Goal: Find specific page/section: Find specific page/section

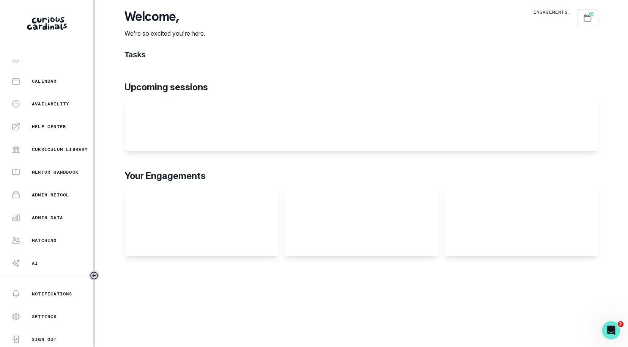
scroll to position [141, 0]
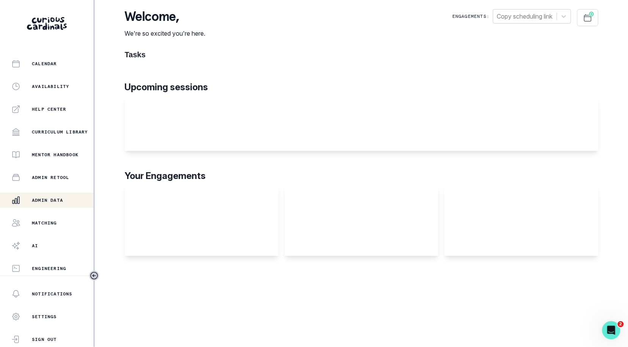
click at [55, 205] on button "Admin Data" at bounding box center [46, 200] width 93 height 15
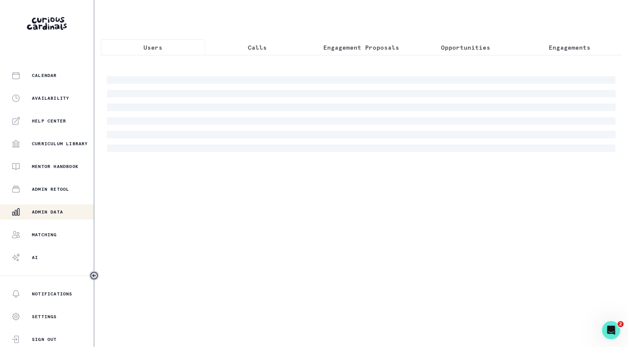
scroll to position [141, 0]
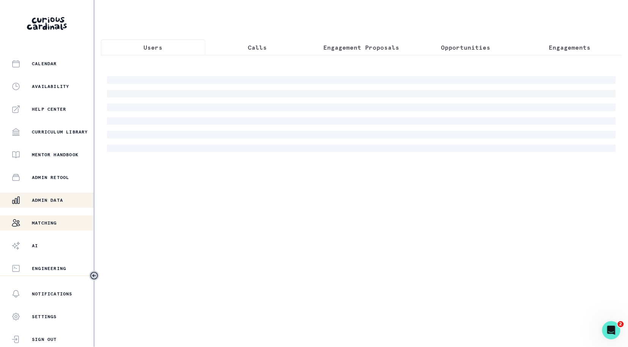
click at [59, 220] on div "Matching" at bounding box center [52, 222] width 82 height 9
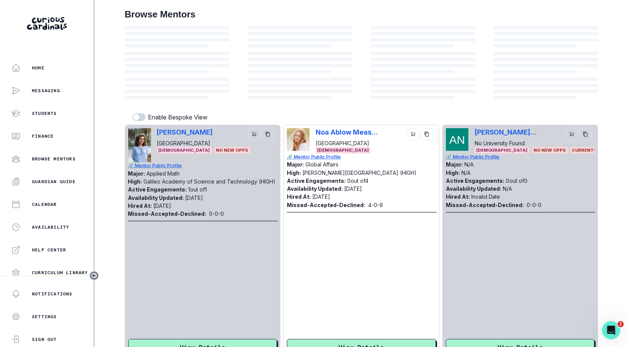
click at [268, 84] on div at bounding box center [300, 82] width 105 height 8
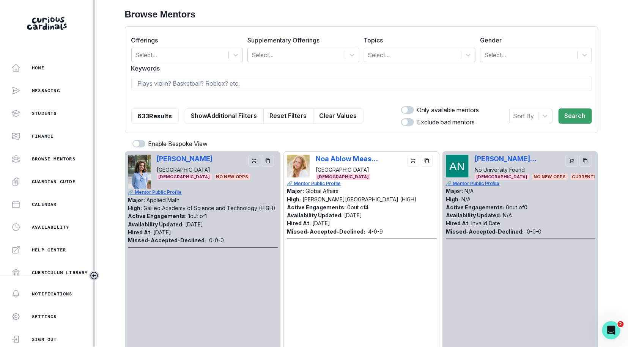
click at [268, 83] on input at bounding box center [361, 83] width 460 height 15
type input "[PERSON_NAME]"
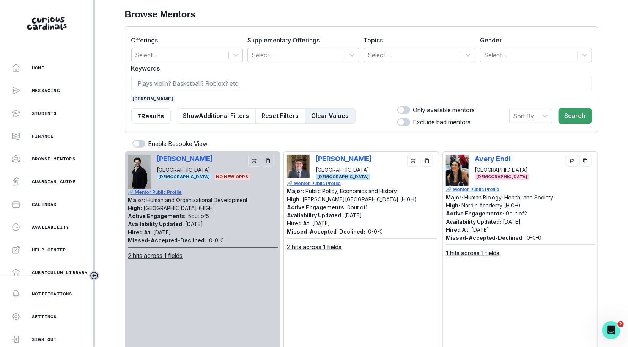
click at [326, 108] on button "Clear Values" at bounding box center [330, 115] width 50 height 15
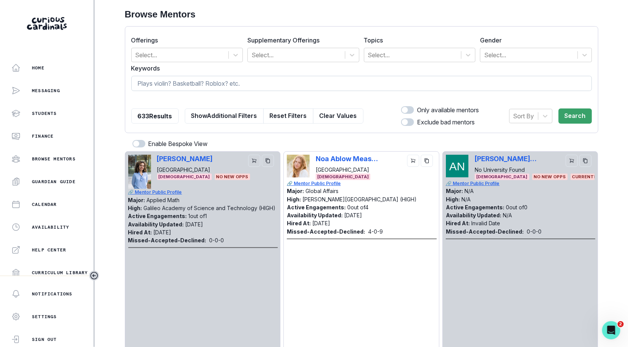
click at [322, 79] on input at bounding box center [361, 83] width 460 height 15
type input "rocket"
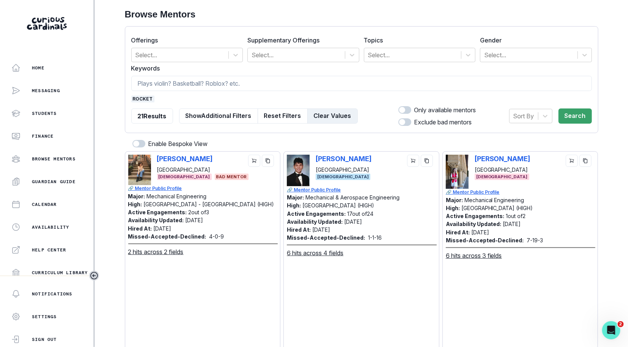
click at [331, 113] on button "Clear Values" at bounding box center [332, 115] width 50 height 15
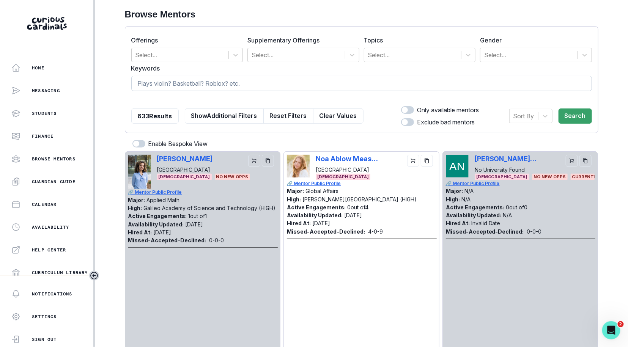
click at [332, 84] on input at bounding box center [361, 83] width 460 height 15
type input "hasani"
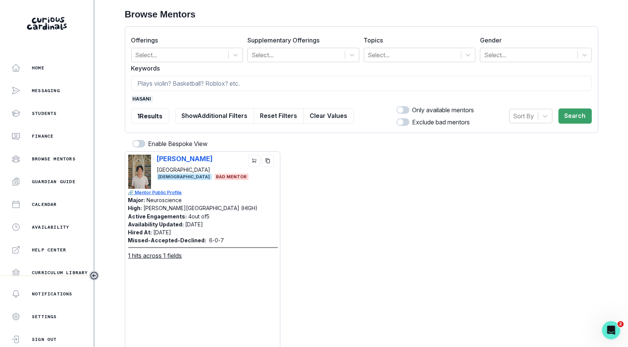
click at [145, 97] on span "hasani" at bounding box center [142, 99] width 22 height 7
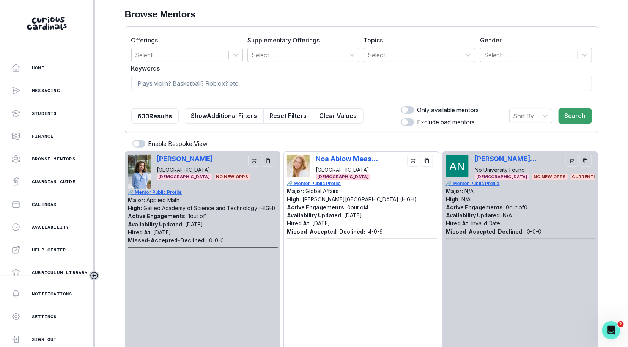
click at [251, 96] on div at bounding box center [361, 99] width 460 height 7
click at [253, 80] on input at bounding box center [361, 83] width 460 height 15
type input "[PERSON_NAME]"
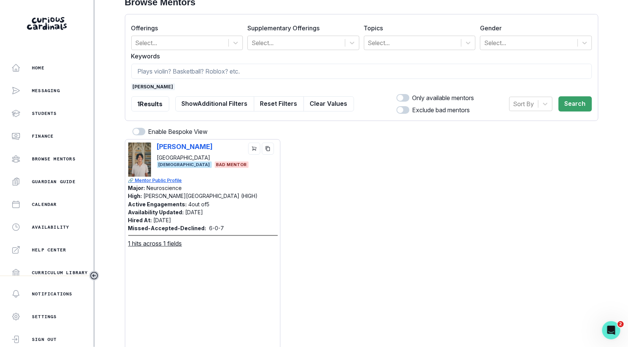
scroll to position [13, 0]
click at [143, 81] on form "Offerings Select... Supplementary Offerings Select... Topics Select... Gender S…" at bounding box center [361, 67] width 460 height 94
click at [144, 84] on span "[PERSON_NAME]" at bounding box center [153, 86] width 44 height 7
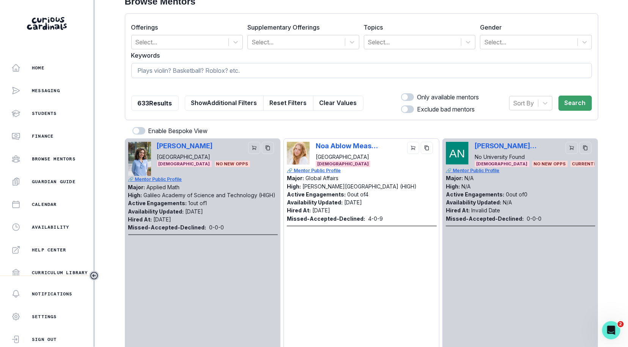
click at [207, 69] on input at bounding box center [361, 70] width 460 height 15
type input "airplane"
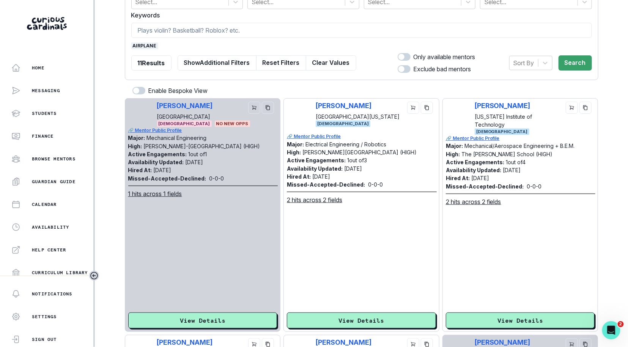
scroll to position [54, 0]
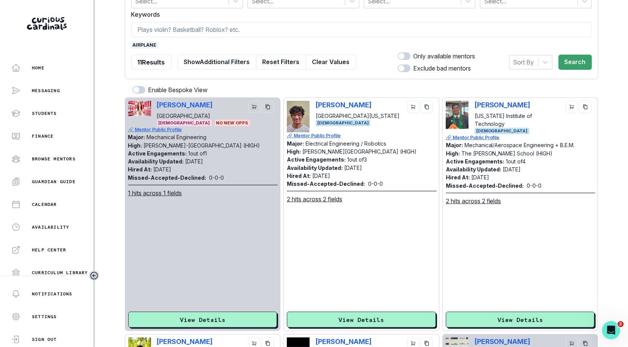
click at [472, 105] on div "[PERSON_NAME] [US_STATE] Institute of Technology [DEMOGRAPHIC_DATA]" at bounding box center [520, 117] width 149 height 33
copy p "[PERSON_NAME]"
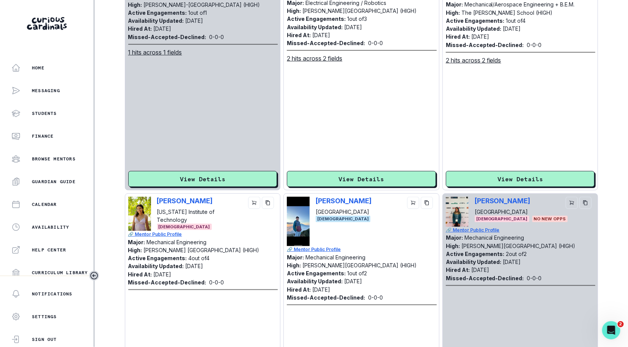
scroll to position [0, 0]
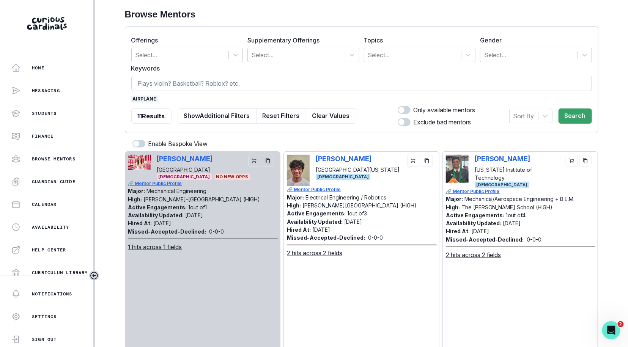
click at [182, 77] on input at bounding box center [361, 83] width 460 height 15
type input "[GEOGRAPHIC_DATA]"
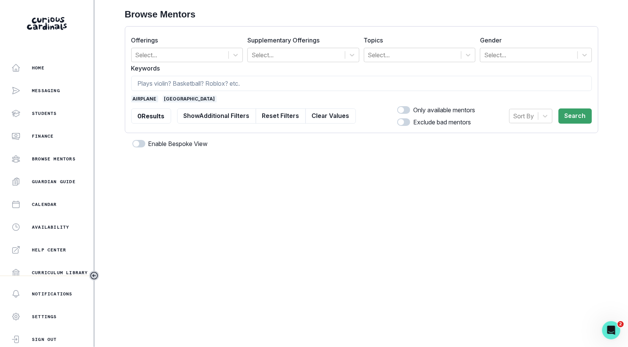
click at [141, 99] on span "airplane" at bounding box center [144, 99] width 27 height 7
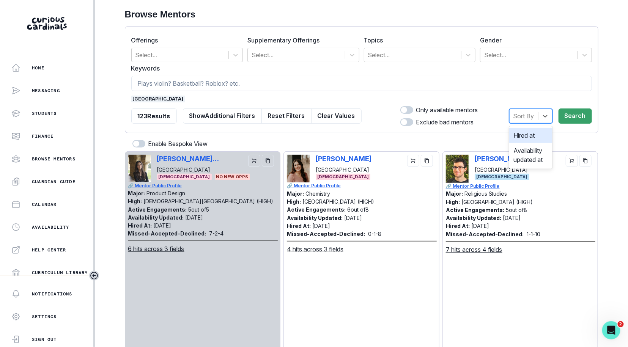
click at [524, 115] on div at bounding box center [523, 116] width 21 height 11
click at [524, 131] on div "Hired at" at bounding box center [530, 135] width 43 height 15
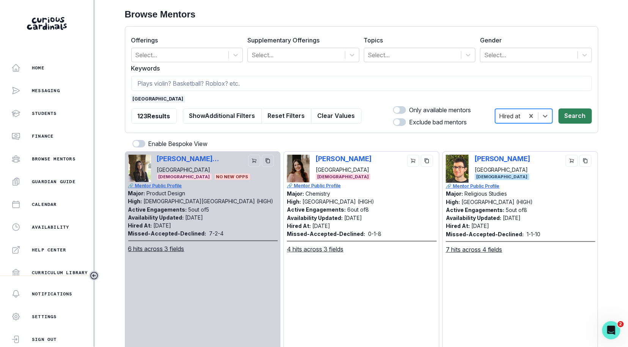
click at [575, 119] on button "Search" at bounding box center [574, 115] width 33 height 15
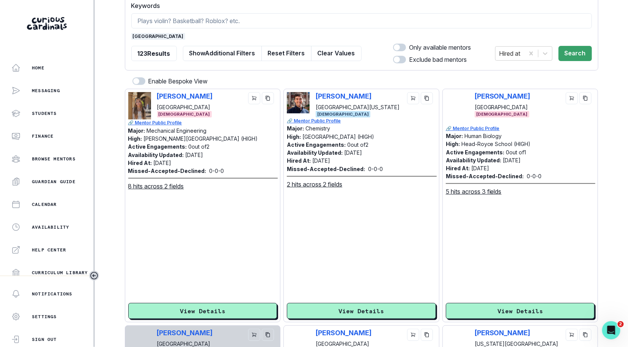
scroll to position [65, 0]
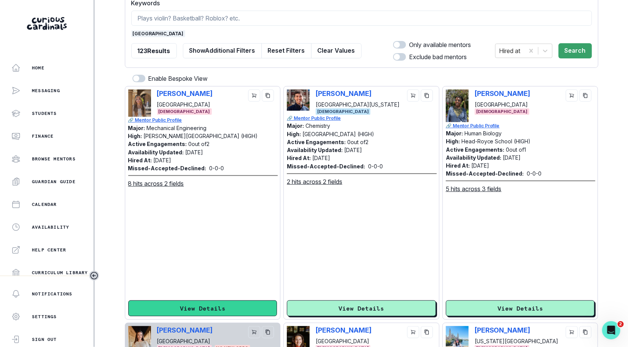
click at [227, 304] on button "View Details" at bounding box center [202, 308] width 149 height 16
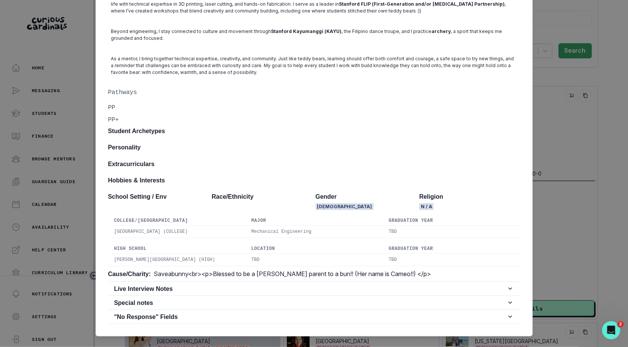
scroll to position [259, 0]
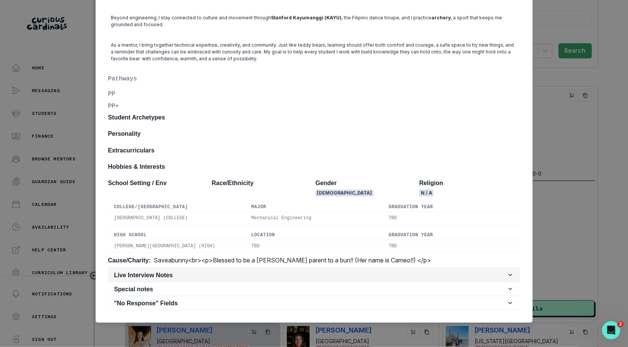
click at [227, 275] on h2 "Live Interview Notes" at bounding box center [310, 275] width 392 height 7
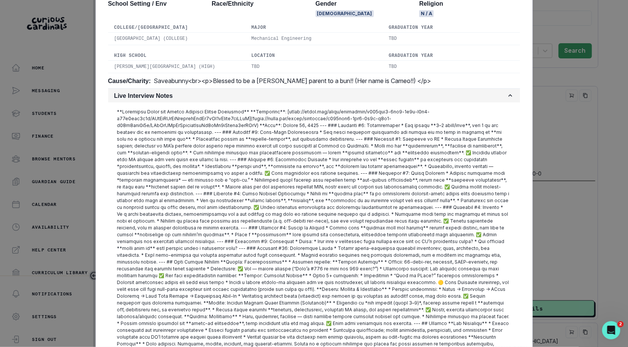
scroll to position [457, 0]
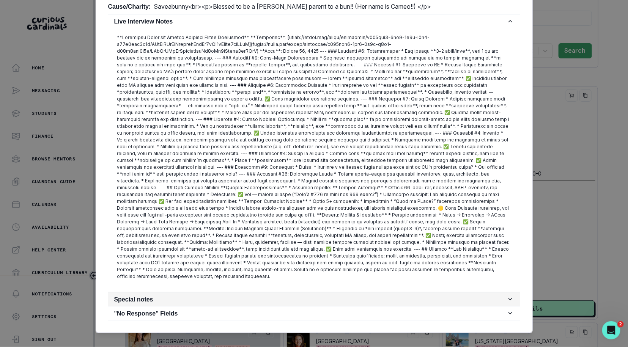
click at [226, 292] on button "Special notes" at bounding box center [314, 299] width 412 height 14
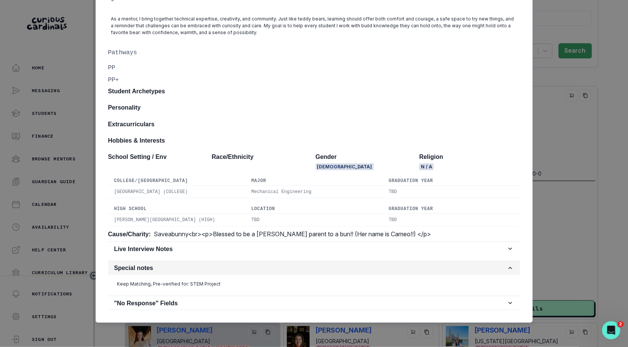
scroll to position [284, 0]
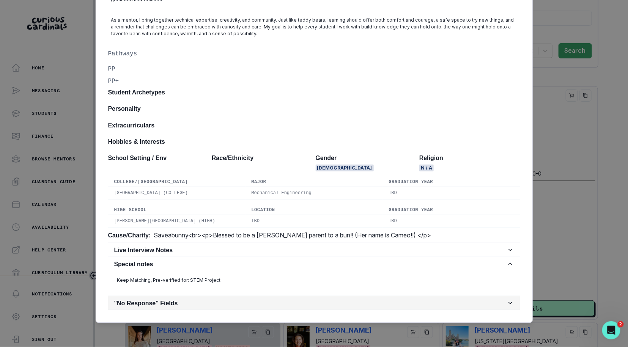
click at [225, 308] on button ""No Response" Fields" at bounding box center [314, 303] width 412 height 14
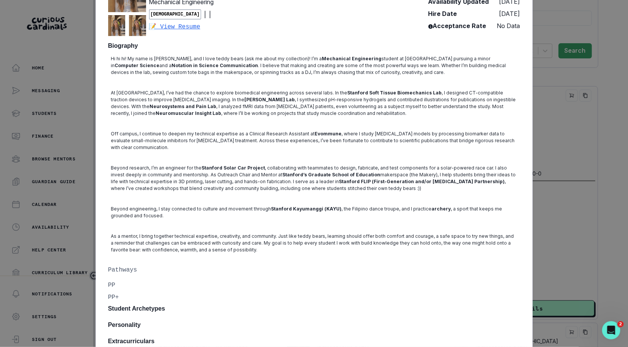
scroll to position [0, 0]
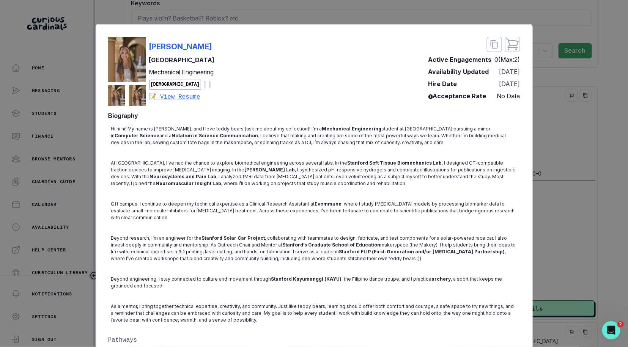
click at [238, 58] on div "[PERSON_NAME] [GEOGRAPHIC_DATA] Mechanical Engineering [DEMOGRAPHIC_DATA] | | 📝…" at bounding box center [314, 71] width 412 height 69
copy p "[GEOGRAPHIC_DATA]"
click at [224, 41] on div "[PERSON_NAME] [GEOGRAPHIC_DATA] Mechanical Engineering [DEMOGRAPHIC_DATA] | | 📝…" at bounding box center [314, 71] width 412 height 69
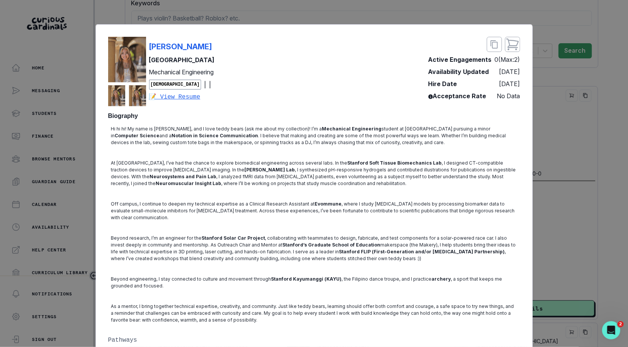
click at [224, 41] on div "[PERSON_NAME] [GEOGRAPHIC_DATA] Mechanical Engineering [DEMOGRAPHIC_DATA] | | 📝…" at bounding box center [314, 71] width 412 height 69
copy p "[PERSON_NAME]"
click at [554, 193] on div "[PERSON_NAME] [GEOGRAPHIC_DATA] Mechanical Engineering [DEMOGRAPHIC_DATA] | | 📝…" at bounding box center [314, 173] width 628 height 347
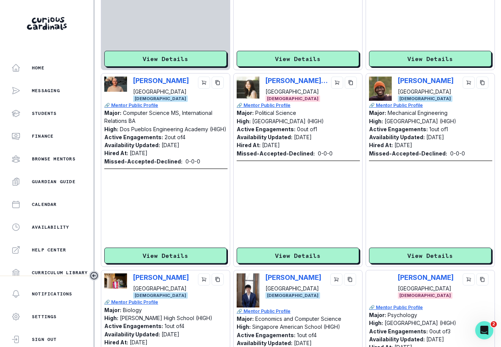
scroll to position [429, 0]
